Goal: Task Accomplishment & Management: Manage account settings

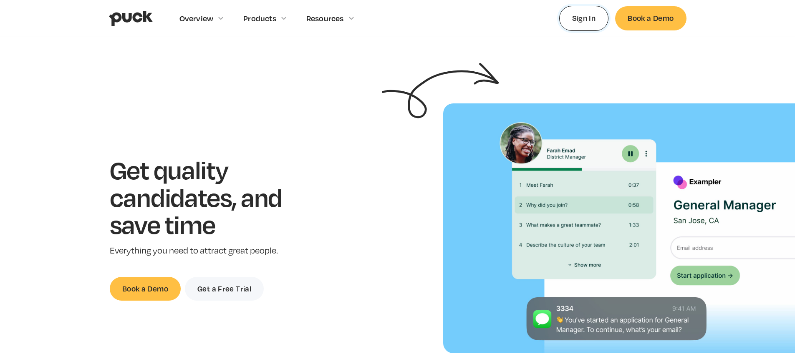
click at [572, 20] on link "Sign In" at bounding box center [584, 18] width 50 height 25
